Goal: Transaction & Acquisition: Purchase product/service

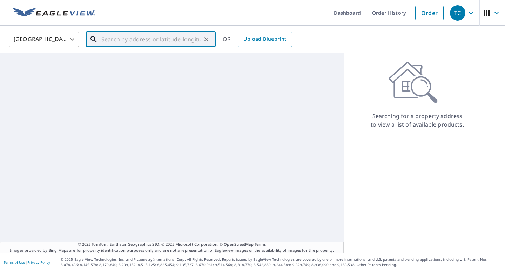
click at [159, 43] on input "text" at bounding box center [151, 39] width 100 height 20
paste input "[STREET_ADDRESS]"
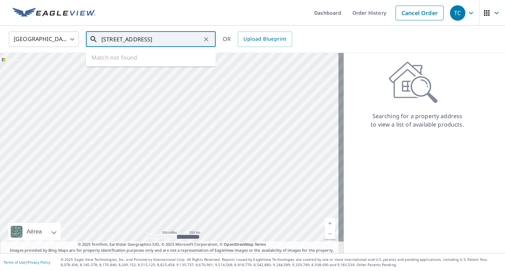
type input "[STREET_ADDRESS]"
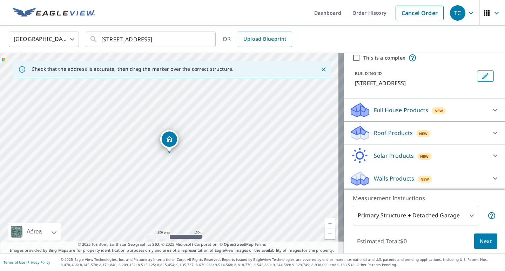
click at [393, 133] on p "Roof Products" at bounding box center [393, 133] width 39 height 8
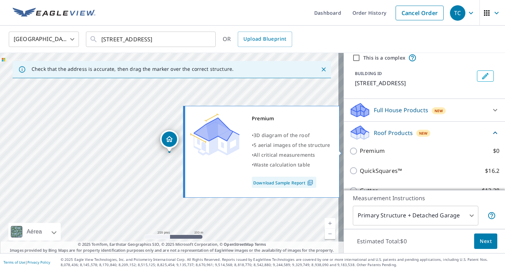
click at [350, 153] on input "Premium $0" at bounding box center [355, 151] width 11 height 8
checkbox input "true"
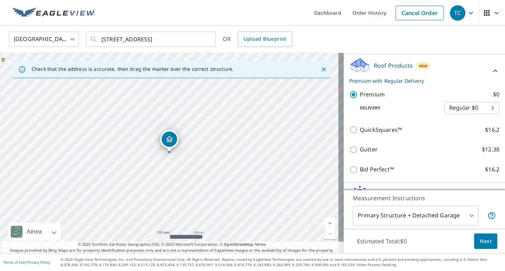
scroll to position [97, 0]
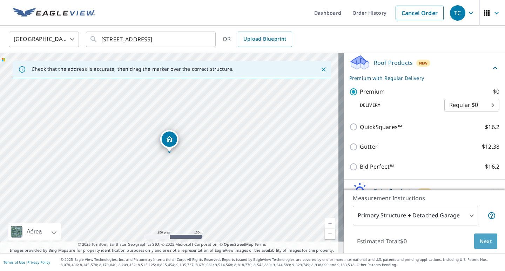
click at [481, 242] on span "Next" at bounding box center [486, 241] width 12 height 9
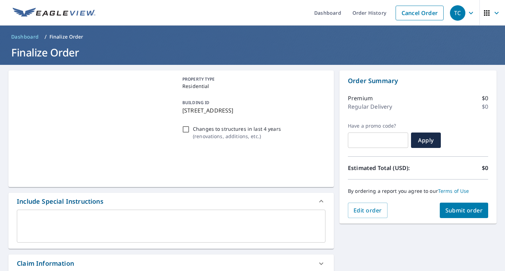
scroll to position [105, 0]
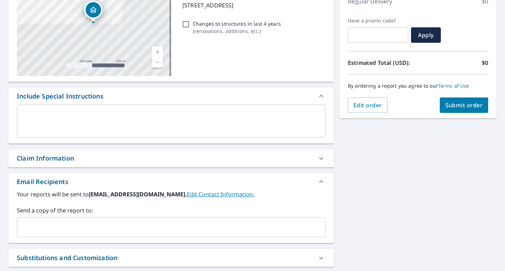
click at [90, 235] on div "​" at bounding box center [171, 228] width 309 height 20
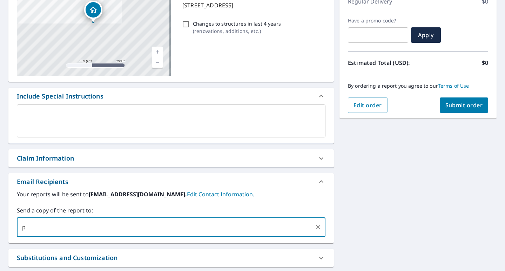
type input "[PERSON_NAME][EMAIL_ADDRESS][DOMAIN_NAME]"
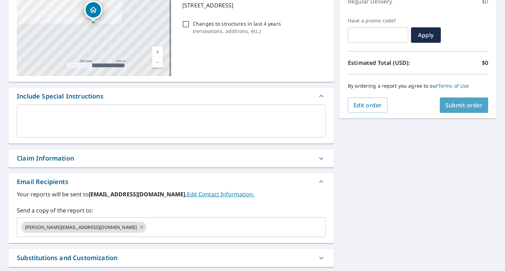
click at [462, 107] on span "Submit order" at bounding box center [465, 105] width 38 height 8
checkbox input "true"
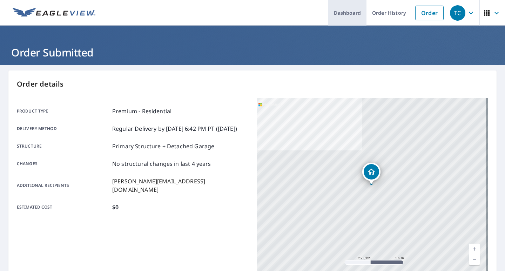
click at [344, 13] on link "Dashboard" at bounding box center [348, 13] width 38 height 26
